Goal: Task Accomplishment & Management: Complete application form

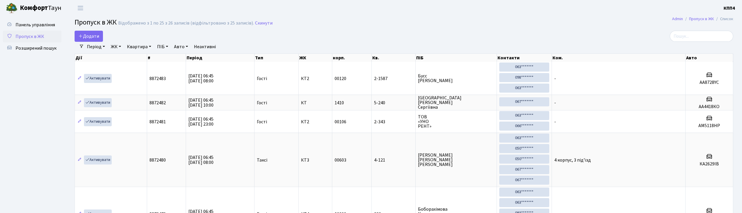
select select "25"
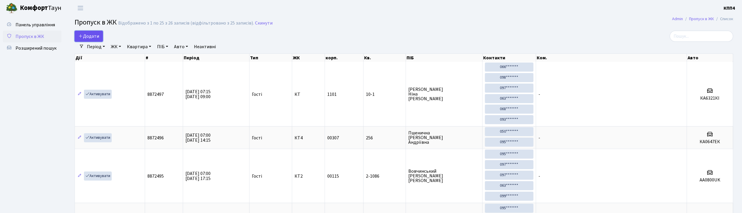
click at [85, 39] on span "Додати" at bounding box center [88, 36] width 21 height 6
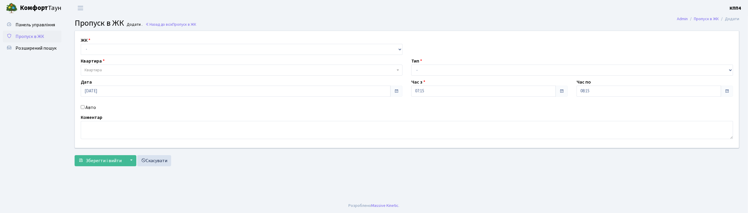
select select "271"
click at [81, 44] on select "- КТ, вул. Регенераторна, 4 КТ2, просп. Соборності, 17 КТ3, вул. Березнева, 16 …" at bounding box center [242, 49] width 322 height 11
select select
click at [101, 74] on span "Квартира" at bounding box center [242, 70] width 322 height 11
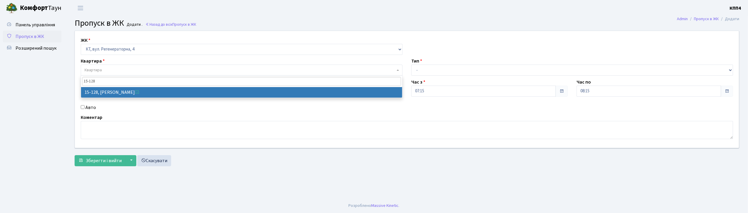
type input "15-128"
drag, startPoint x: 105, startPoint y: 88, endPoint x: 236, endPoint y: 99, distance: 130.9
select select "8903"
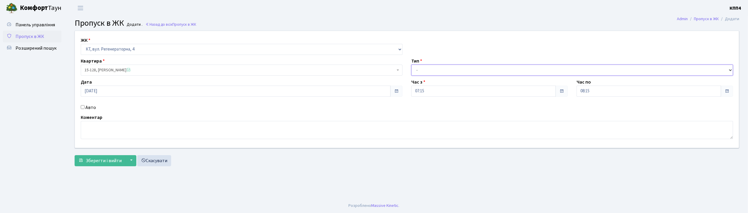
click at [441, 67] on select "- Доставка Таксі Гості Сервіс" at bounding box center [572, 70] width 322 height 11
click at [411, 65] on select "- Доставка Таксі Гості Сервіс" at bounding box center [572, 70] width 322 height 11
click at [434, 71] on select "- Доставка Таксі Гості Сервіс" at bounding box center [572, 70] width 322 height 11
select select "2"
click at [411, 65] on select "- Доставка Таксі Гості Сервіс" at bounding box center [572, 70] width 322 height 11
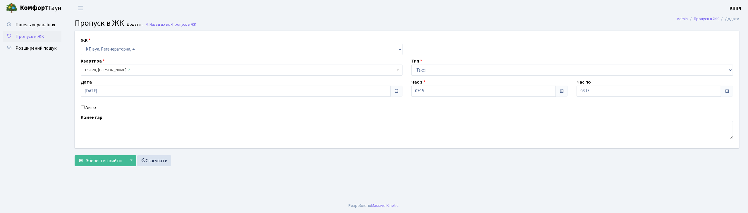
click at [89, 106] on label "Авто" at bounding box center [90, 107] width 11 height 7
click at [85, 106] on input "Авто" at bounding box center [83, 107] width 4 height 4
checkbox input "true"
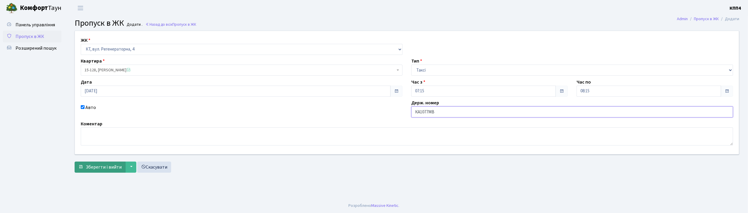
type input "КА1077МВ"
click at [92, 171] on button "Зберегти і вийти" at bounding box center [100, 167] width 51 height 11
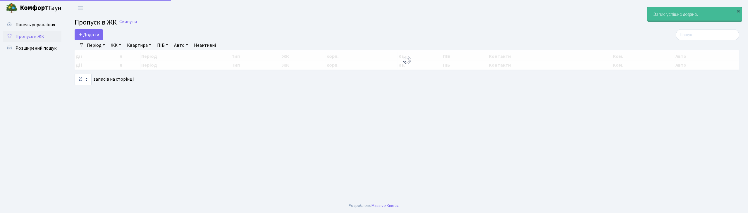
select select "25"
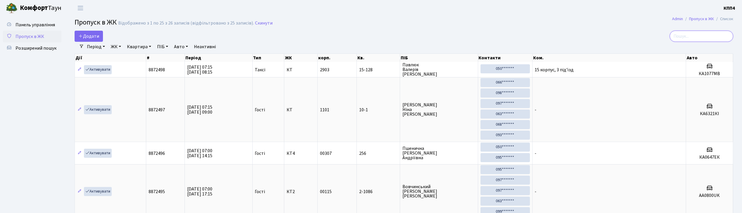
click at [704, 34] on input "search" at bounding box center [701, 36] width 63 height 11
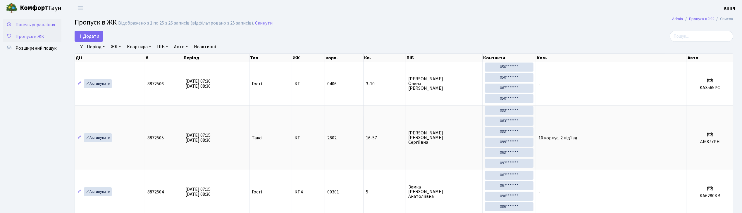
click at [37, 24] on span "Панель управління" at bounding box center [35, 25] width 39 height 6
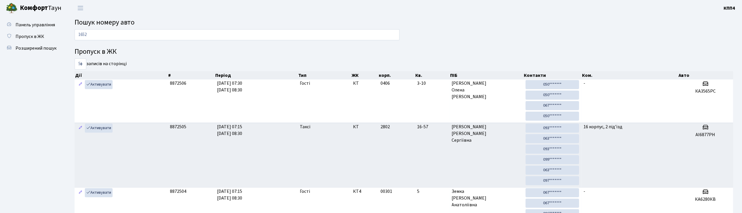
type input "1652"
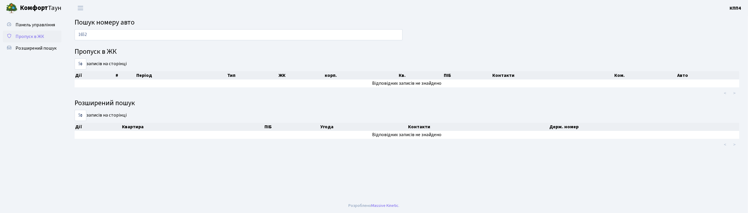
click at [33, 37] on span "Пропуск в ЖК" at bounding box center [30, 36] width 29 height 6
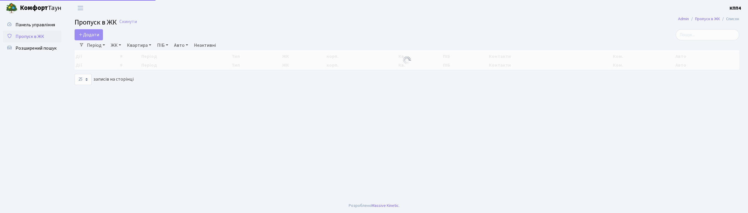
select select "25"
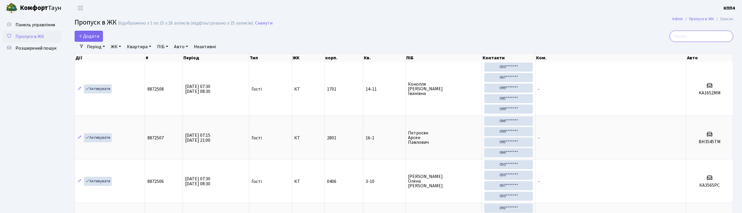
click at [705, 40] on input "search" at bounding box center [701, 36] width 63 height 11
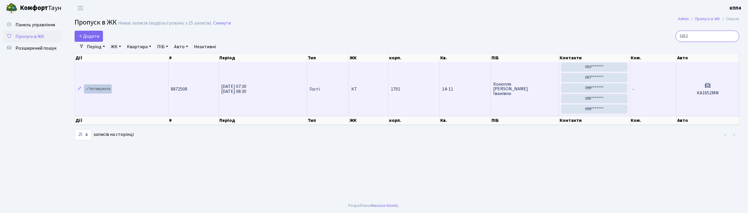
type input "1652"
click at [95, 89] on link "Активувати" at bounding box center [98, 89] width 28 height 9
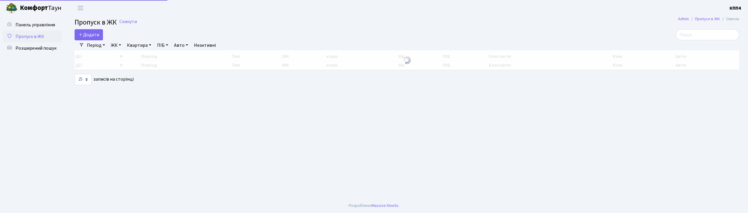
select select "25"
click at [689, 39] on input "search" at bounding box center [707, 34] width 63 height 11
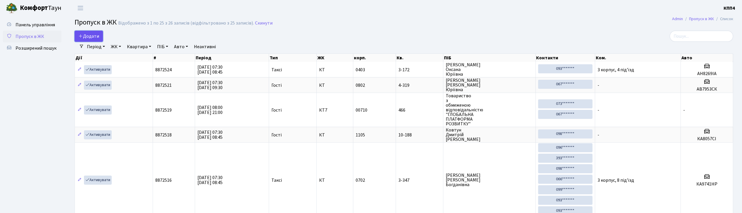
click at [86, 37] on span "Додати" at bounding box center [88, 36] width 21 height 6
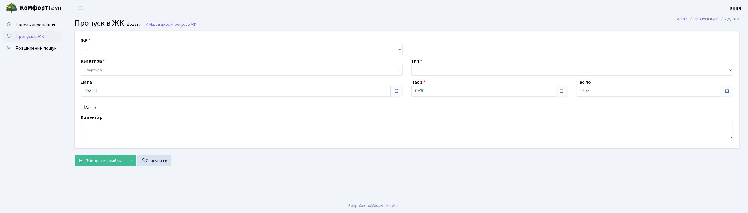
select select "271"
click at [81, 44] on select "- КТ, вул. Регенераторна, 4 КТ2, просп. [STREET_ADDRESS] [STREET_ADDRESS] [PERS…" at bounding box center [242, 49] width 322 height 11
select select
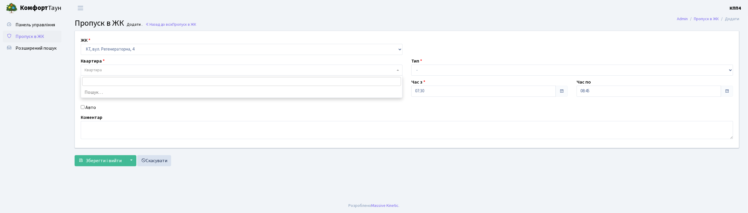
click at [111, 70] on span "Квартира" at bounding box center [240, 70] width 311 height 6
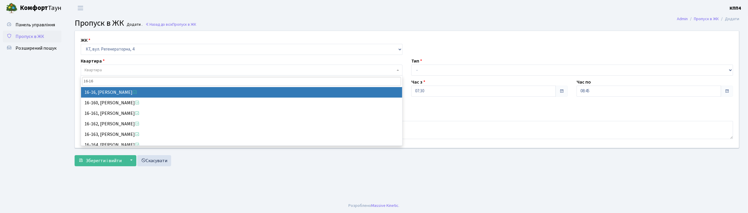
type input "16-16"
select select "8577"
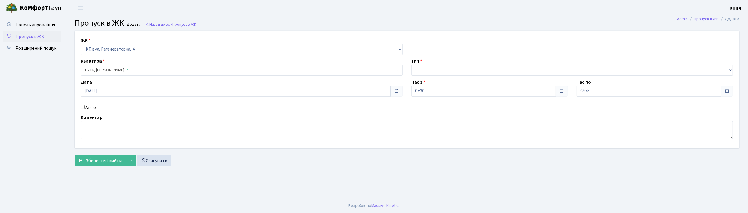
click at [93, 106] on label "Авто" at bounding box center [90, 107] width 11 height 7
click at [85, 106] on input "Авто" at bounding box center [83, 107] width 4 height 4
checkbox input "true"
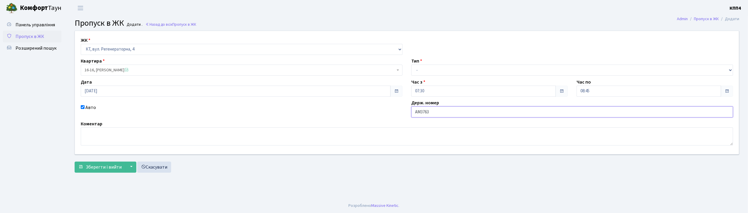
type input "АМ3763YА"
click at [417, 71] on select "- Доставка Таксі Гості Сервіс" at bounding box center [572, 70] width 322 height 11
select select "2"
click at [411, 65] on select "- Доставка Таксі Гості Сервіс" at bounding box center [572, 70] width 322 height 11
click at [100, 166] on span "Зберегти і вийти" at bounding box center [104, 167] width 36 height 6
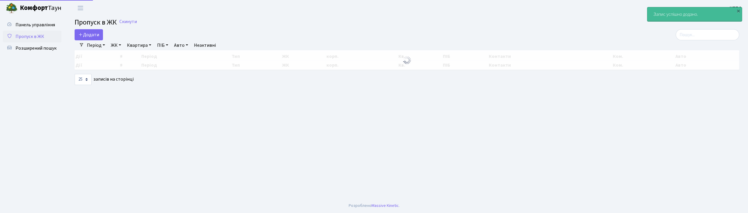
select select "25"
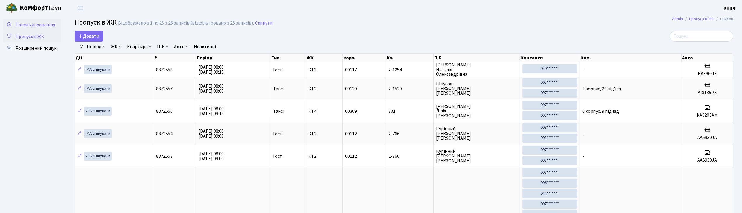
click at [46, 25] on span "Панель управління" at bounding box center [35, 25] width 39 height 6
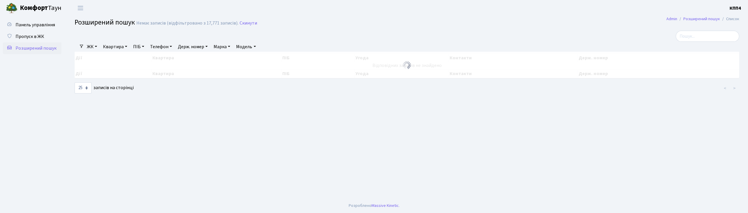
select select "25"
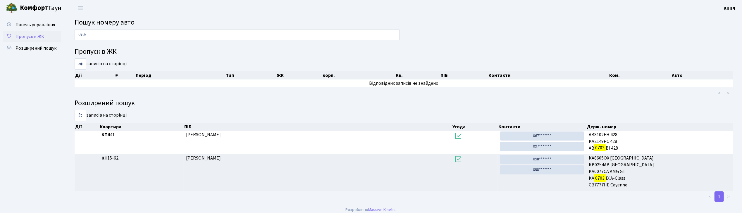
click at [29, 37] on span "Пропуск в ЖК" at bounding box center [30, 36] width 29 height 6
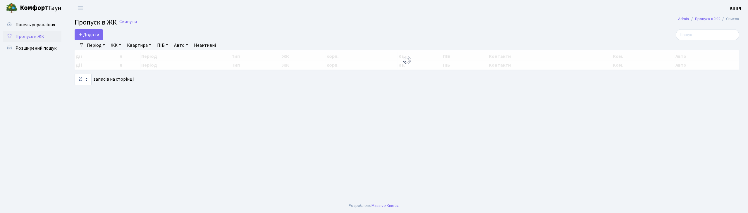
select select "25"
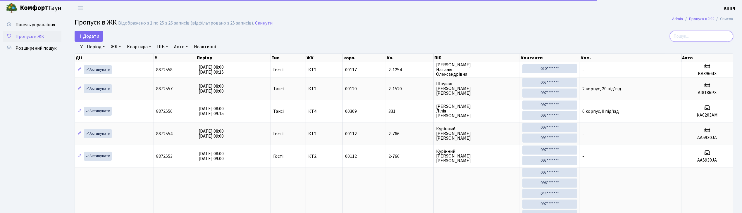
click at [695, 32] on input "search" at bounding box center [701, 36] width 63 height 11
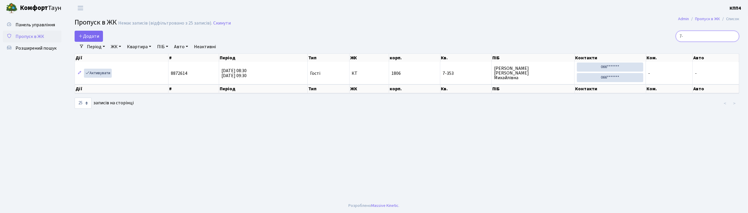
type input "7"
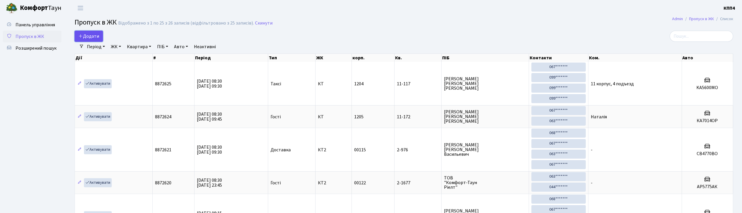
click at [100, 37] on link "Додати" at bounding box center [89, 36] width 28 height 11
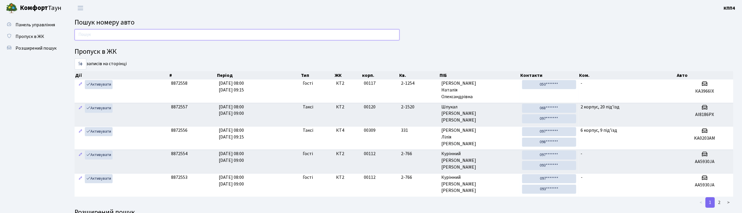
click at [87, 35] on input "text" at bounding box center [237, 34] width 325 height 11
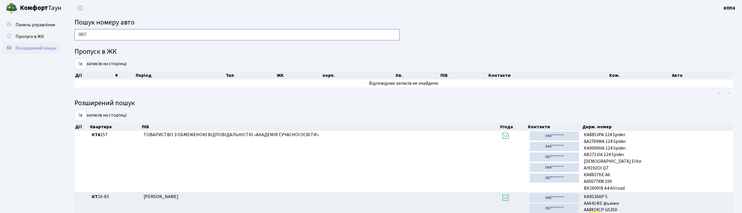
type input "0807"
click at [39, 53] on link "Розширений пошук" at bounding box center [32, 48] width 59 height 12
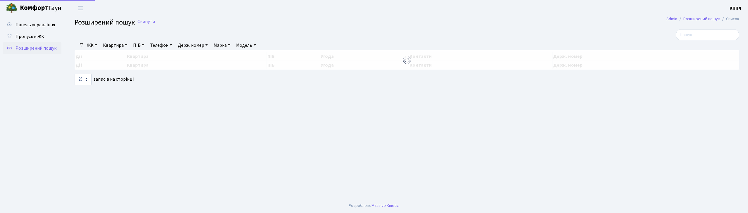
select select "25"
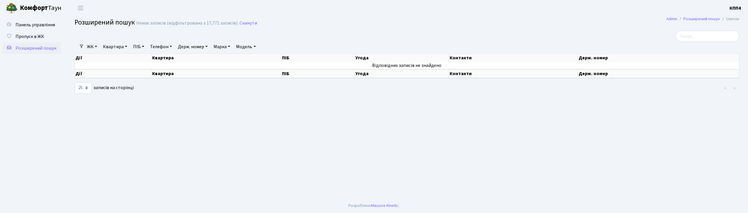
click at [186, 51] on link "Держ. номер" at bounding box center [193, 47] width 35 height 10
type input "0807"
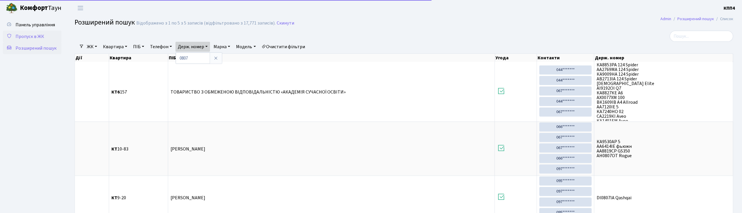
click at [35, 40] on link "Пропуск в ЖК" at bounding box center [32, 37] width 59 height 12
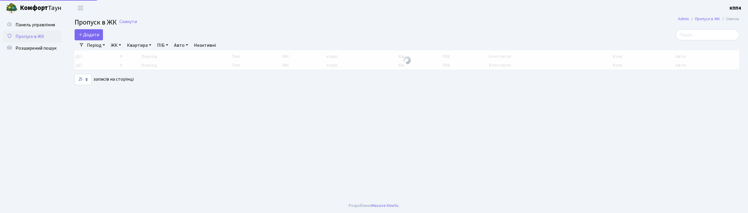
select select "25"
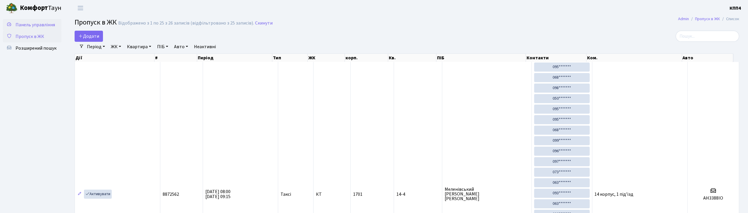
click at [35, 27] on span "Панель управління" at bounding box center [35, 25] width 39 height 6
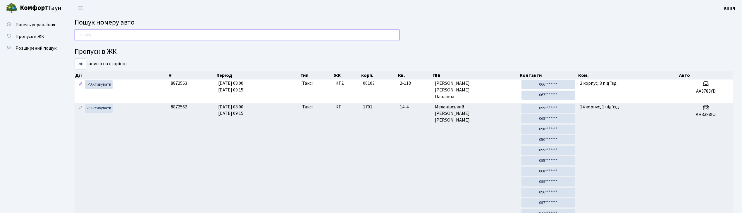
click at [81, 39] on input "text" at bounding box center [237, 34] width 325 height 11
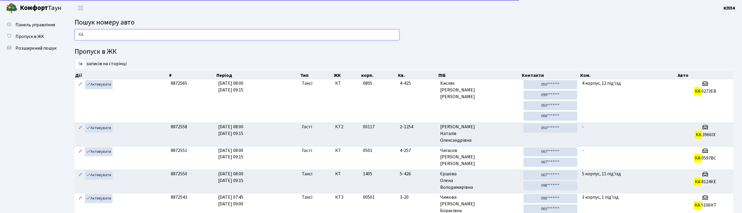
type input "К"
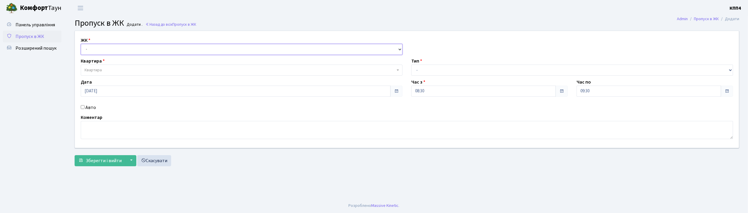
click at [101, 47] on select "- КТ, вул. Регенераторна, 4 КТ2, просп. [STREET_ADDRESS] [STREET_ADDRESS] [PERS…" at bounding box center [242, 49] width 322 height 11
select select "271"
click at [81, 44] on select "- КТ, вул. Регенераторна, 4 КТ2, просп. [STREET_ADDRESS] [STREET_ADDRESS] [PERS…" at bounding box center [242, 49] width 322 height 11
select select
click at [102, 66] on span "Квартира" at bounding box center [242, 70] width 322 height 11
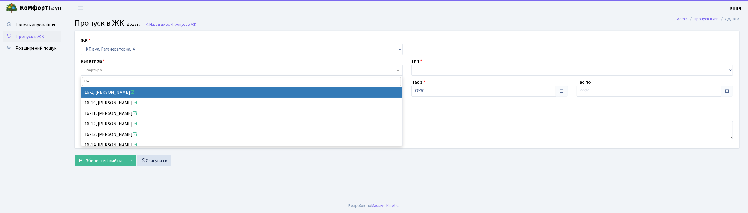
type input "16-1"
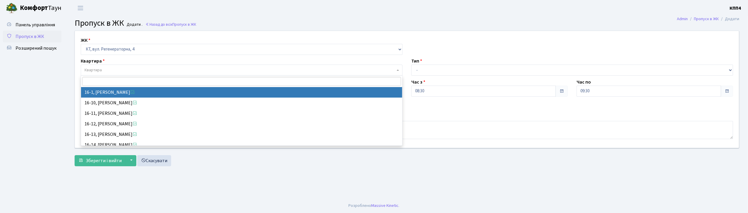
select select "8562"
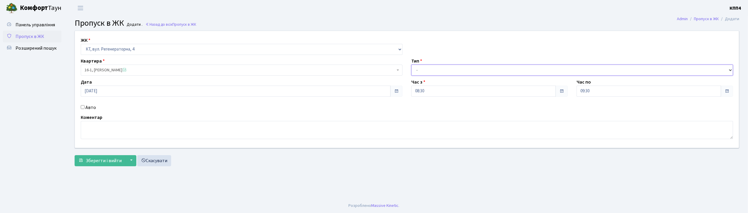
click at [418, 70] on select "- Доставка Таксі Гості Сервіс" at bounding box center [572, 70] width 322 height 11
select select "3"
click at [411, 65] on select "- Доставка Таксі Гості Сервіс" at bounding box center [572, 70] width 322 height 11
click at [93, 136] on textarea at bounding box center [407, 130] width 652 height 18
type textarea "ВСІХХХХ"
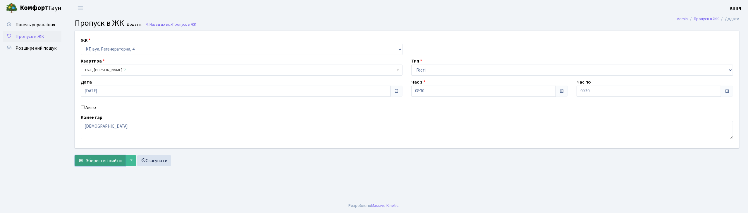
click at [102, 163] on span "Зберегти і вийти" at bounding box center [104, 161] width 36 height 6
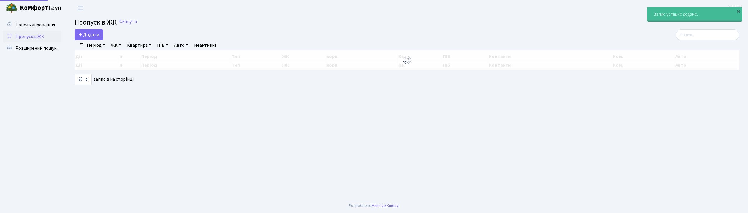
select select "25"
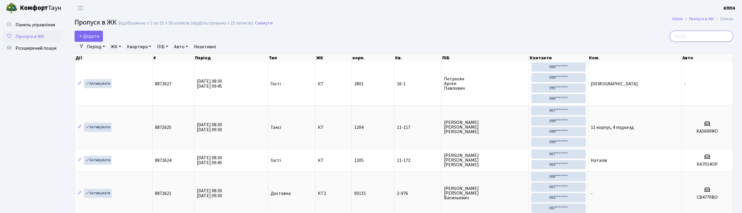
click at [698, 35] on input "search" at bounding box center [701, 36] width 63 height 11
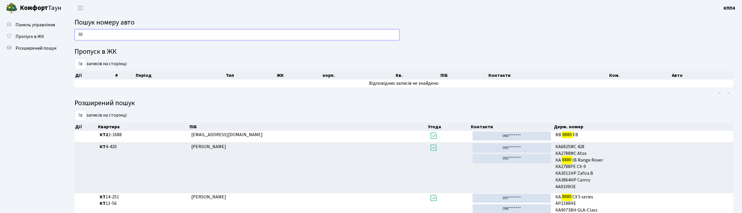
type input "8"
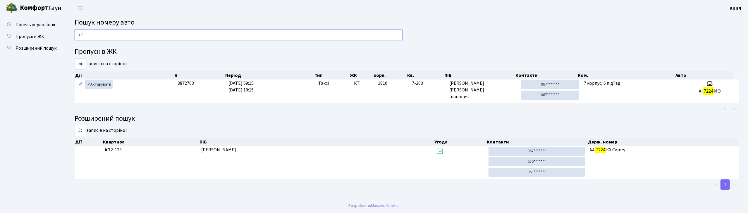
type input "7"
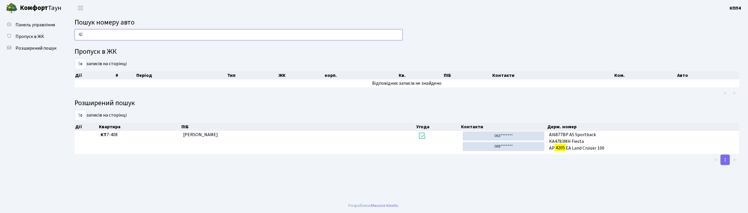
type input "4"
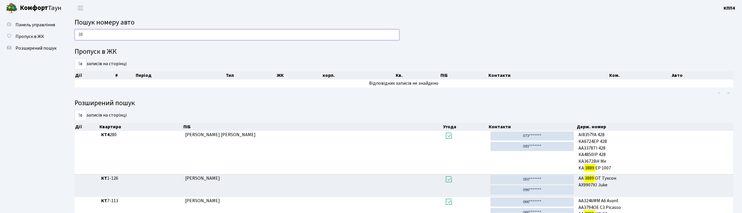
type input "3"
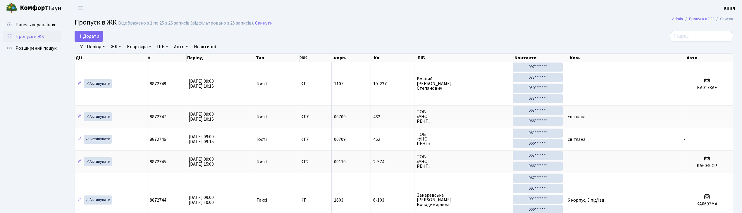
select select "25"
click at [93, 32] on link "Додати" at bounding box center [89, 36] width 28 height 11
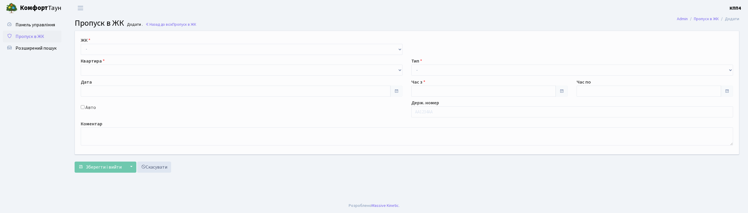
type input "[DATE]"
type input "09:15"
type input "10:15"
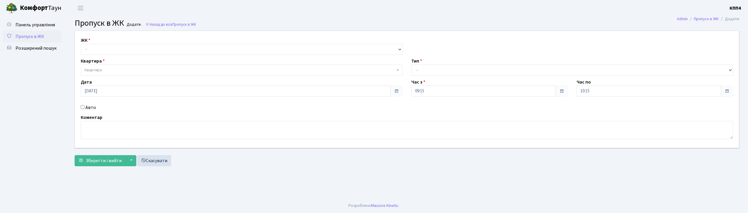
click at [82, 109] on input "Авто" at bounding box center [83, 107] width 4 height 4
checkbox input "true"
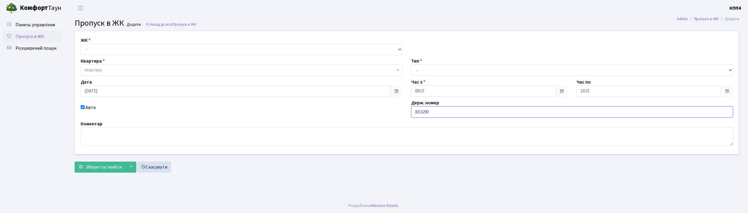
type input "ВЕ3290АО"
click at [95, 49] on select "- КТ, вул. Регенераторна, 4 КТ2, просп. Соборності, 17 КТ3, вул. Березнева, 16 …" at bounding box center [242, 49] width 322 height 11
select select "271"
click at [81, 44] on select "- КТ, вул. Регенераторна, 4 КТ2, просп. Соборності, 17 КТ3, вул. Березнева, 16 …" at bounding box center [242, 49] width 322 height 11
select select
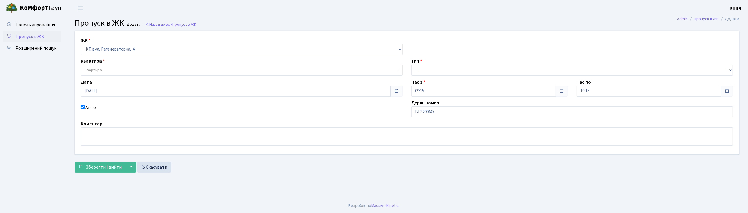
click at [99, 71] on span "Квартира" at bounding box center [93, 70] width 17 height 6
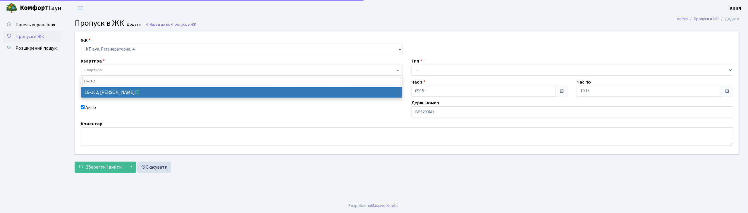
type input "16-162"
select select "8723"
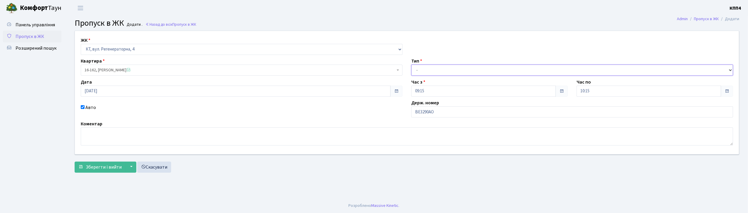
click at [438, 70] on select "- Доставка Таксі Гості Сервіс" at bounding box center [572, 70] width 322 height 11
select select "3"
click at [411, 65] on select "- Доставка Таксі Гості Сервіс" at bounding box center [572, 70] width 322 height 11
click at [104, 169] on span "Зберегти і вийти" at bounding box center [104, 167] width 36 height 6
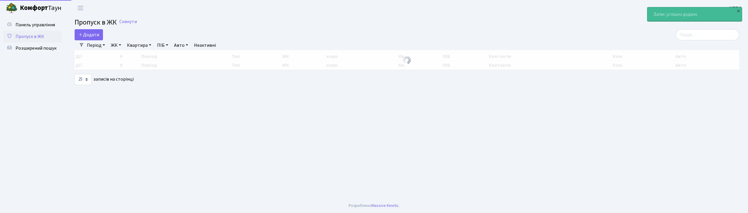
select select "25"
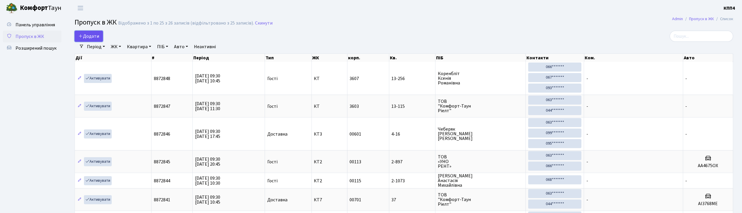
click at [94, 38] on span "Додати" at bounding box center [88, 36] width 21 height 6
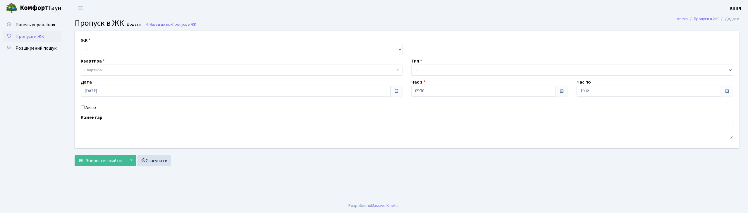
click at [82, 107] on input "Авто" at bounding box center [83, 107] width 4 height 4
checkbox input "true"
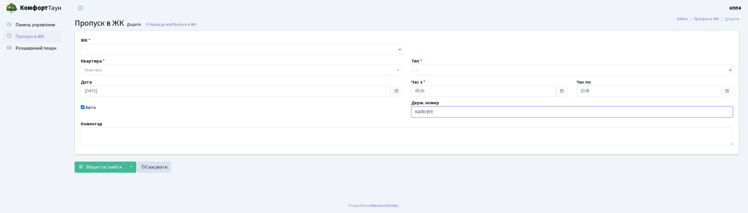
type input "КА0919РЕ"
click at [100, 47] on select "- КТ, вул. Регенераторна, 4 КТ2, просп. [STREET_ADDRESS] [STREET_ADDRESS] [PERS…" at bounding box center [242, 49] width 322 height 11
select select "271"
click at [81, 44] on select "- КТ, вул. Регенераторна, 4 КТ2, просп. [STREET_ADDRESS] [STREET_ADDRESS] [PERS…" at bounding box center [242, 49] width 322 height 11
select select
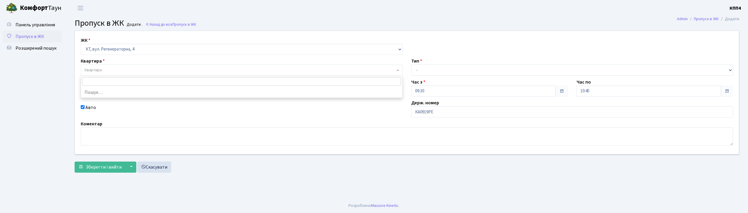
drag, startPoint x: 101, startPoint y: 54, endPoint x: 101, endPoint y: 68, distance: 13.8
click at [100, 69] on span "Квартира" at bounding box center [93, 70] width 17 height 6
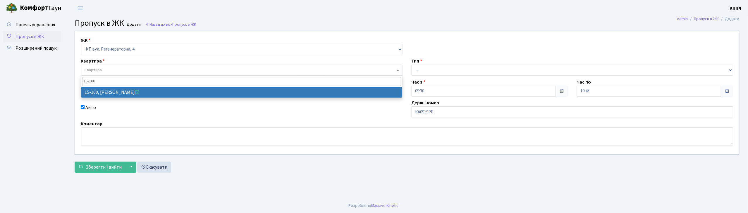
type input "15-100"
select select "8875"
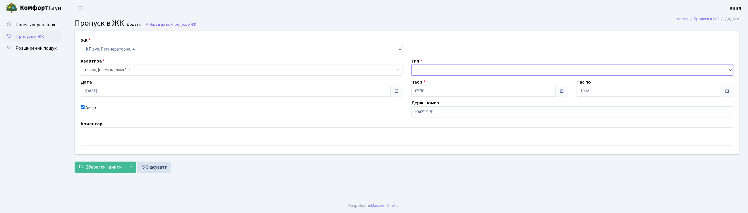
click at [412, 69] on select "- Доставка Таксі Гості Сервіс" at bounding box center [572, 70] width 322 height 11
select select "2"
click at [411, 65] on select "- Доставка Таксі Гості Сервіс" at bounding box center [572, 70] width 322 height 11
click at [113, 159] on form "ЖК - КТ, вул. Регенераторна, 4 КТ2, просп. Соборності, 17 КТ3, вул. Березнева, …" at bounding box center [407, 102] width 665 height 142
click at [114, 164] on span "Зберегти і вийти" at bounding box center [104, 167] width 36 height 6
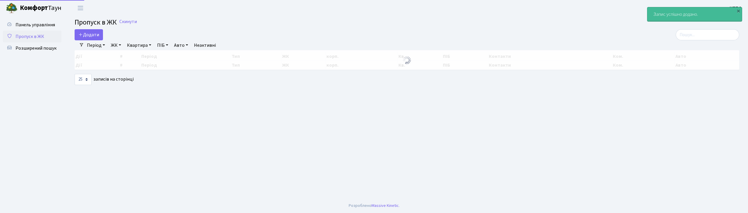
select select "25"
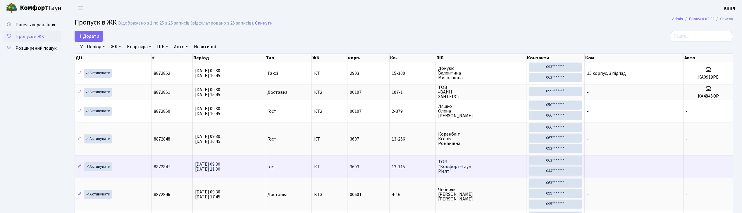
click at [133, 164] on td "Активувати" at bounding box center [113, 166] width 77 height 23
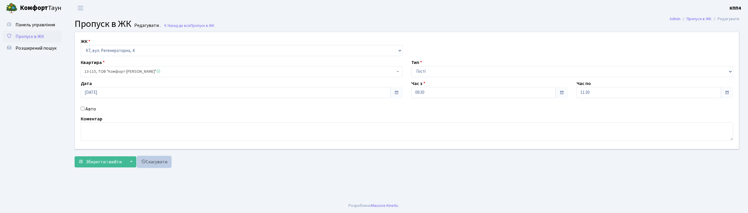
click at [152, 166] on link "Скасувати" at bounding box center [154, 162] width 34 height 11
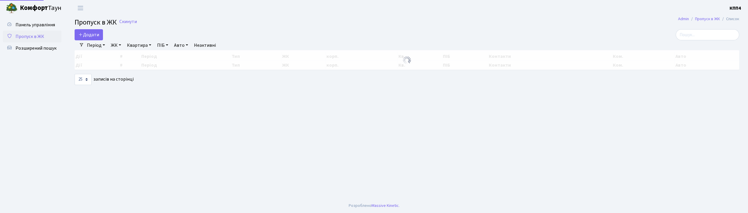
select select "25"
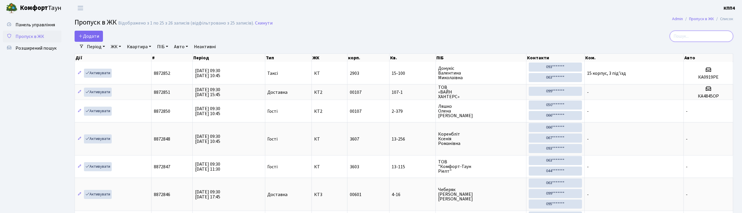
drag, startPoint x: 694, startPoint y: 36, endPoint x: 638, endPoint y: 37, distance: 55.6
click at [693, 36] on input "search" at bounding box center [701, 36] width 63 height 11
